Goal: Task Accomplishment & Management: Complete application form

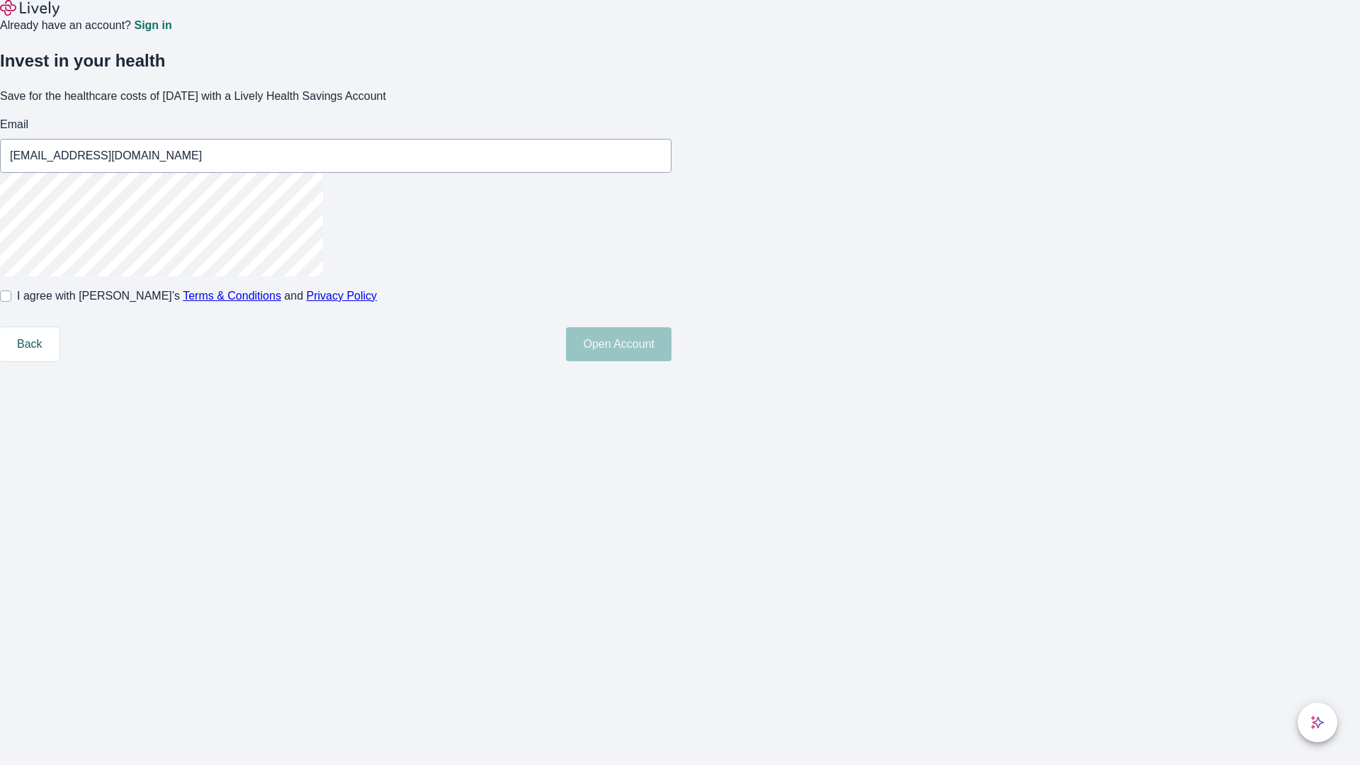
click at [11, 302] on input "I agree with Lively’s Terms & Conditions and Privacy Policy" at bounding box center [5, 295] width 11 height 11
checkbox input "true"
click at [672, 361] on button "Open Account" at bounding box center [619, 344] width 106 height 34
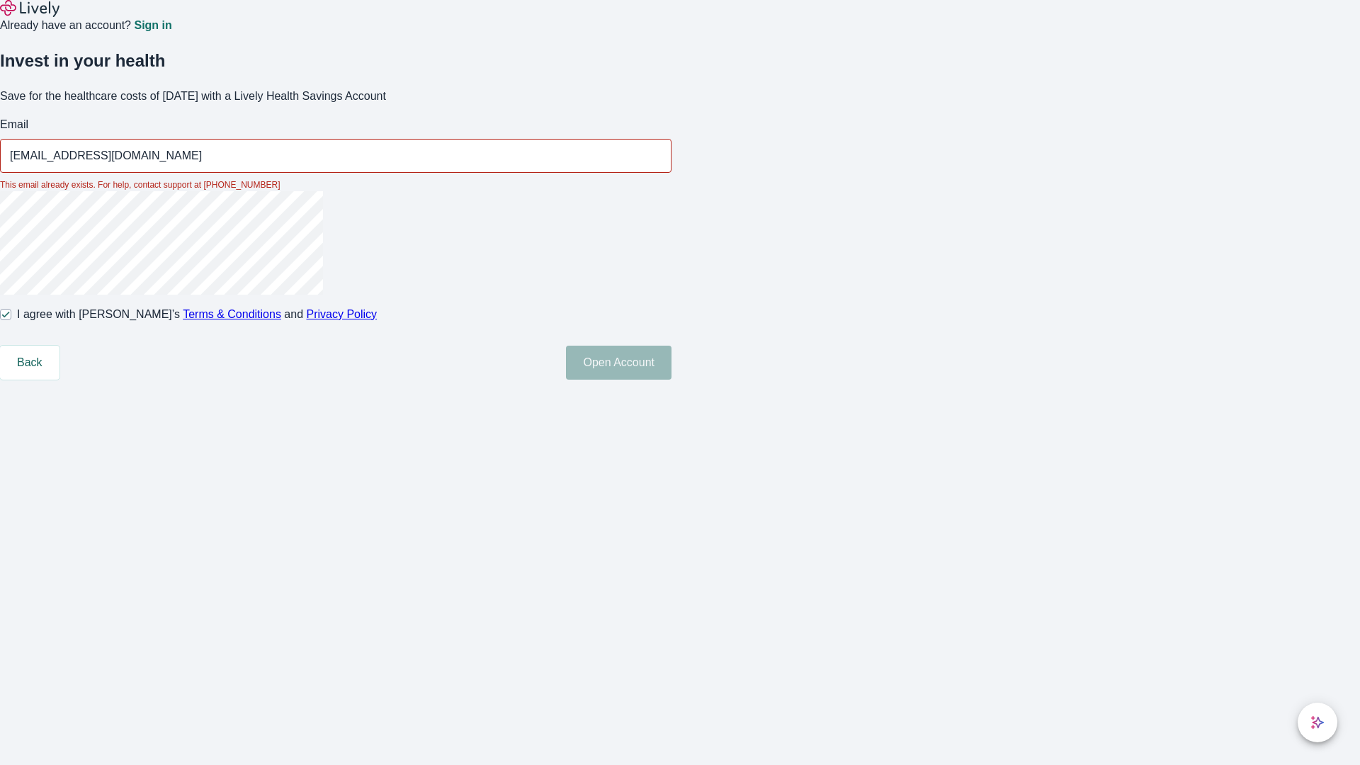
type input "[EMAIL_ADDRESS][DOMAIN_NAME]"
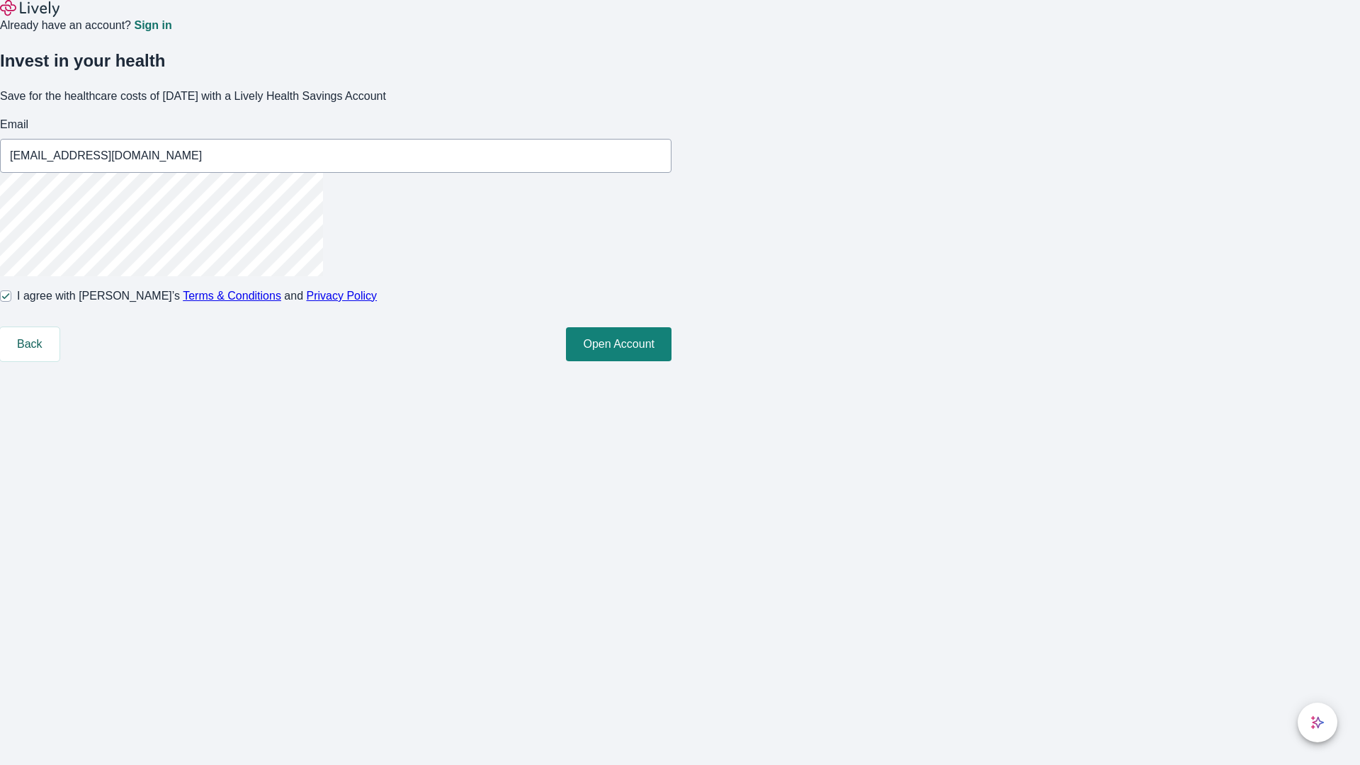
click at [11, 302] on input "I agree with Lively’s Terms & Conditions and Privacy Policy" at bounding box center [5, 295] width 11 height 11
checkbox input "false"
type input "[EMAIL_ADDRESS][DOMAIN_NAME]"
click at [11, 302] on input "I agree with Lively’s Terms & Conditions and Privacy Policy" at bounding box center [5, 295] width 11 height 11
checkbox input "true"
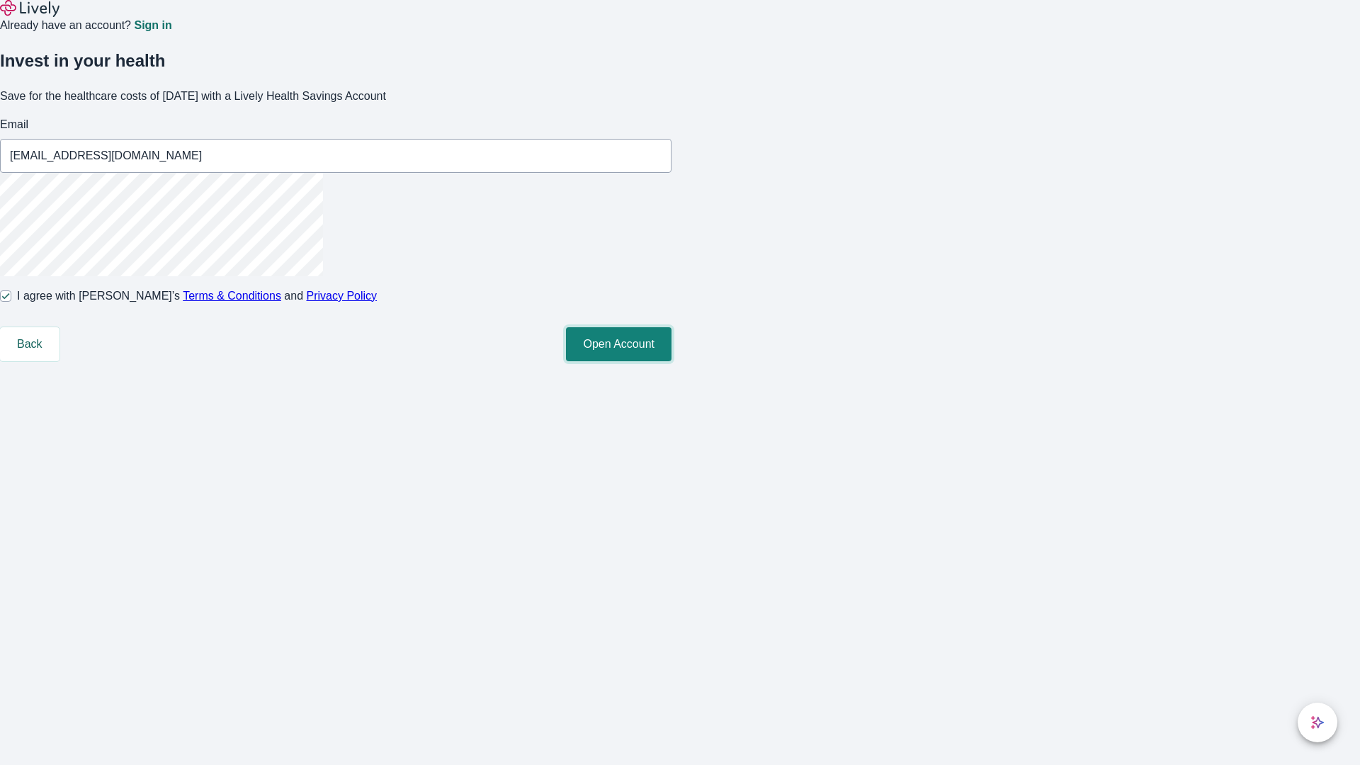
click at [672, 361] on button "Open Account" at bounding box center [619, 344] width 106 height 34
